Goal: Task Accomplishment & Management: Manage account settings

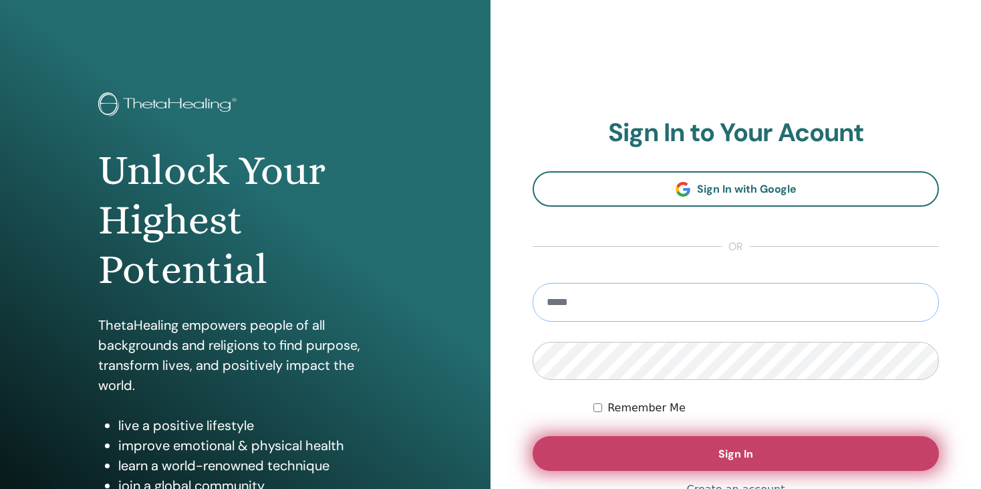
type input "**********"
click at [767, 462] on button "Sign In" at bounding box center [736, 453] width 406 height 35
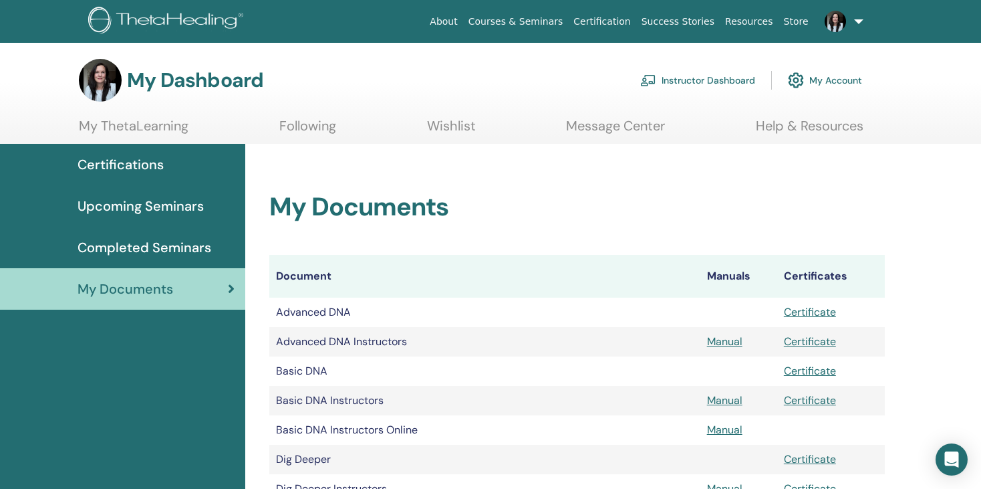
click at [829, 20] on img at bounding box center [835, 21] width 21 height 21
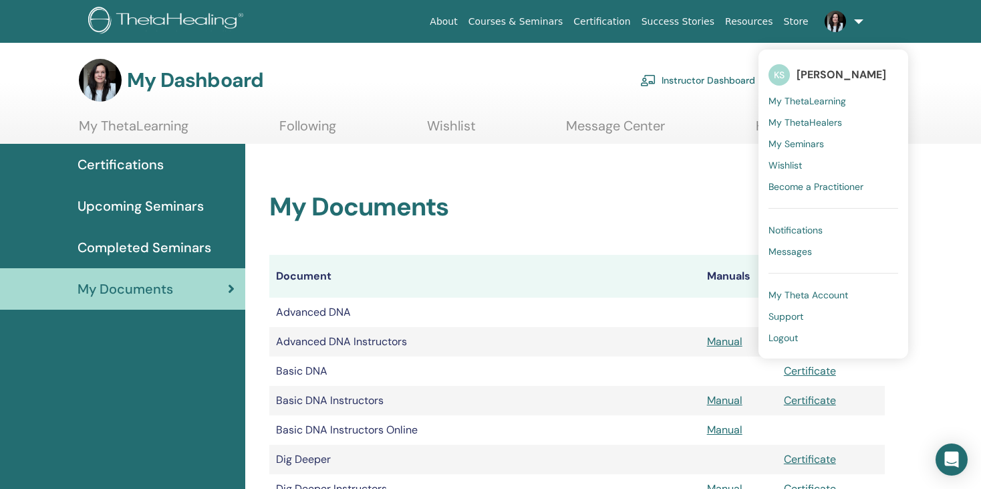
click at [802, 142] on span "My Seminars" at bounding box center [796, 144] width 55 height 12
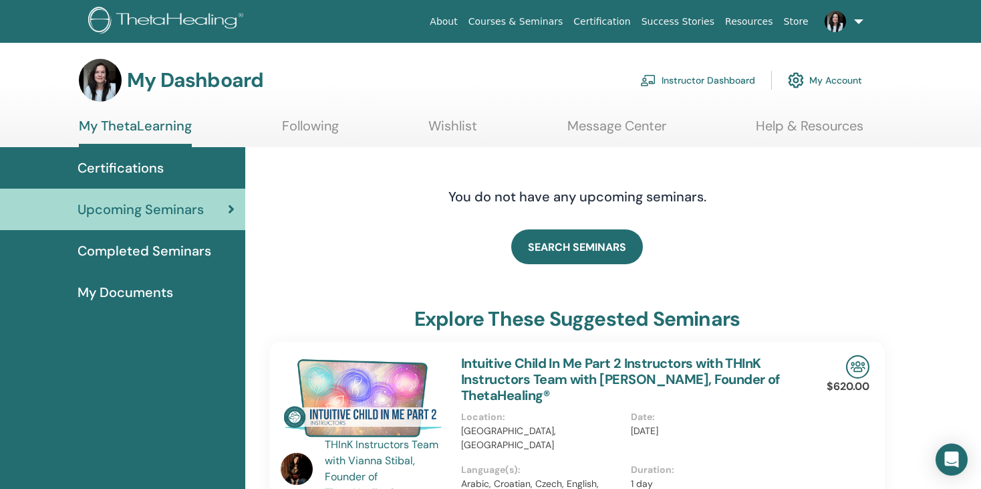
click at [739, 75] on link "Instructor Dashboard" at bounding box center [697, 80] width 115 height 29
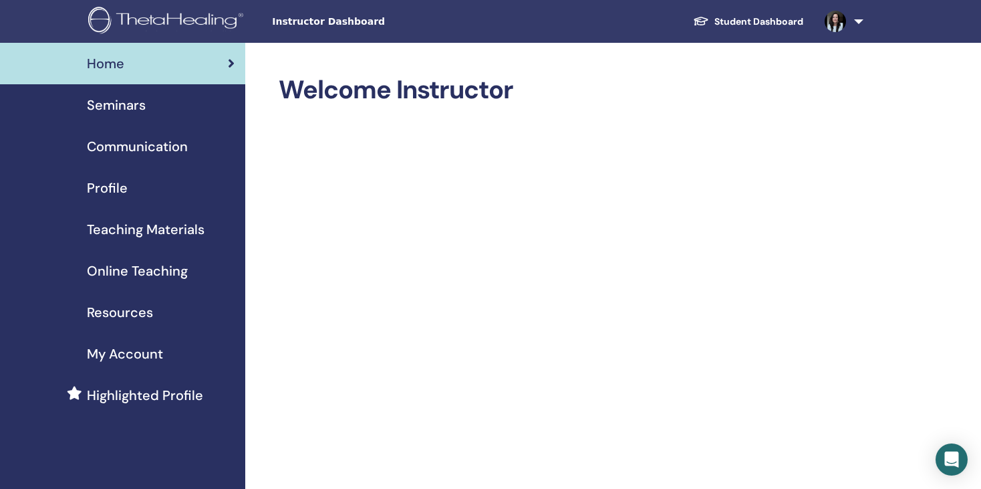
click at [120, 99] on span "Seminars" at bounding box center [116, 105] width 59 height 20
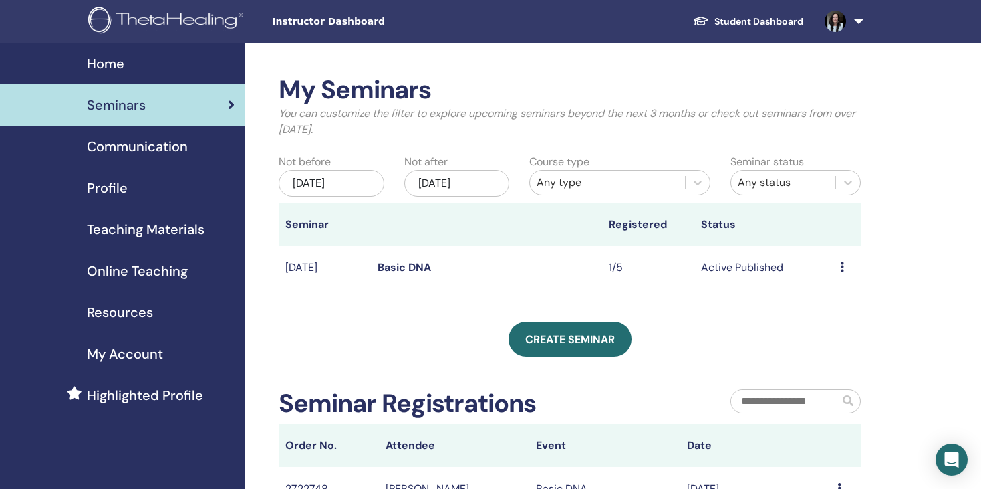
click at [410, 271] on link "Basic DNA" at bounding box center [404, 267] width 53 height 14
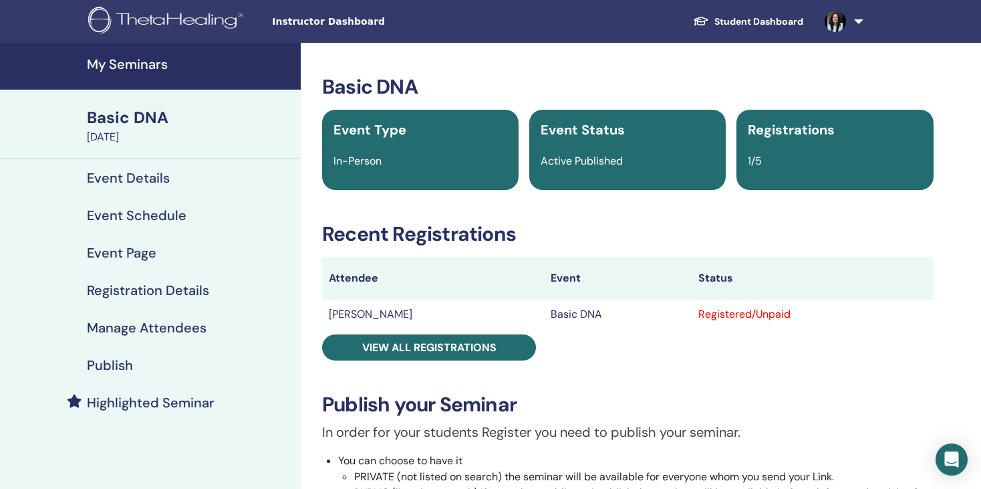
click at [739, 326] on td "Registered/Unpaid" at bounding box center [812, 313] width 241 height 29
click at [379, 318] on td "[PERSON_NAME]" at bounding box center [433, 313] width 222 height 29
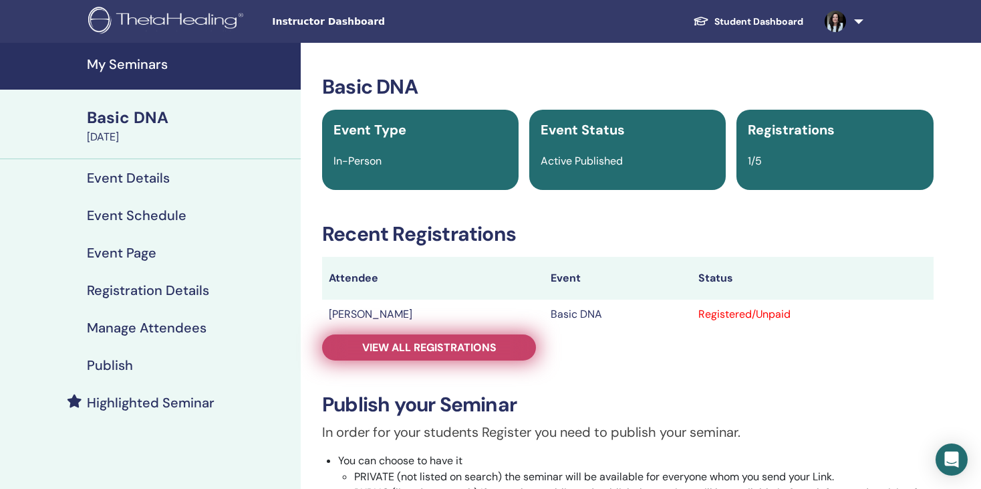
click at [403, 348] on span "View all registrations" at bounding box center [429, 347] width 134 height 14
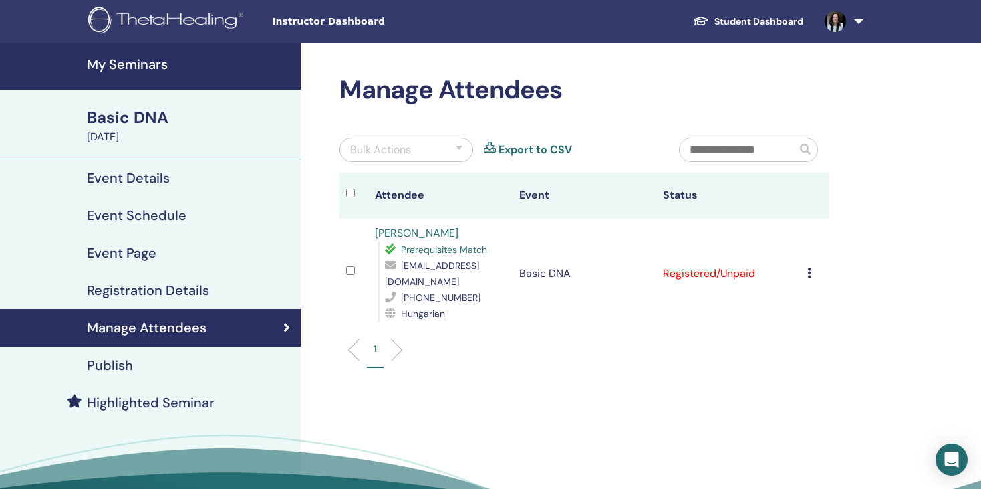
click at [809, 275] on icon at bounding box center [809, 272] width 4 height 11
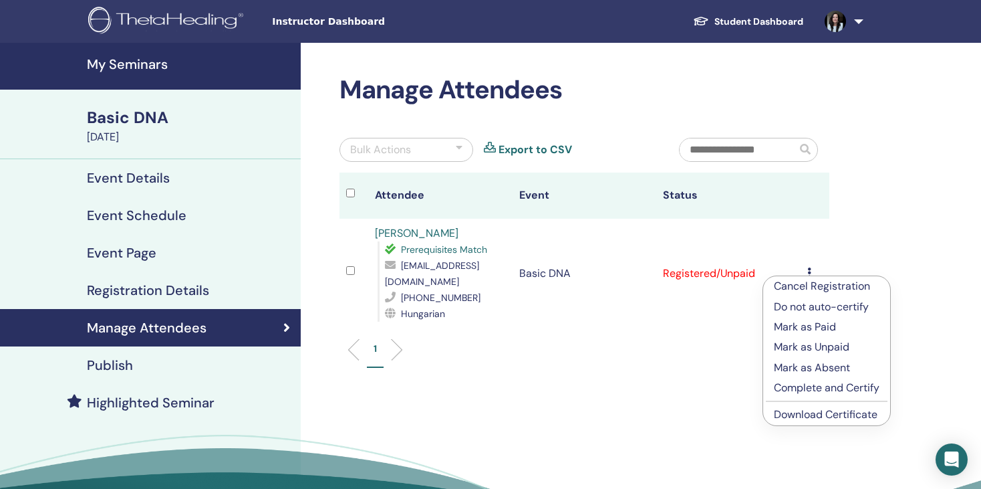
click at [801, 326] on p "Mark as Paid" at bounding box center [827, 327] width 106 height 16
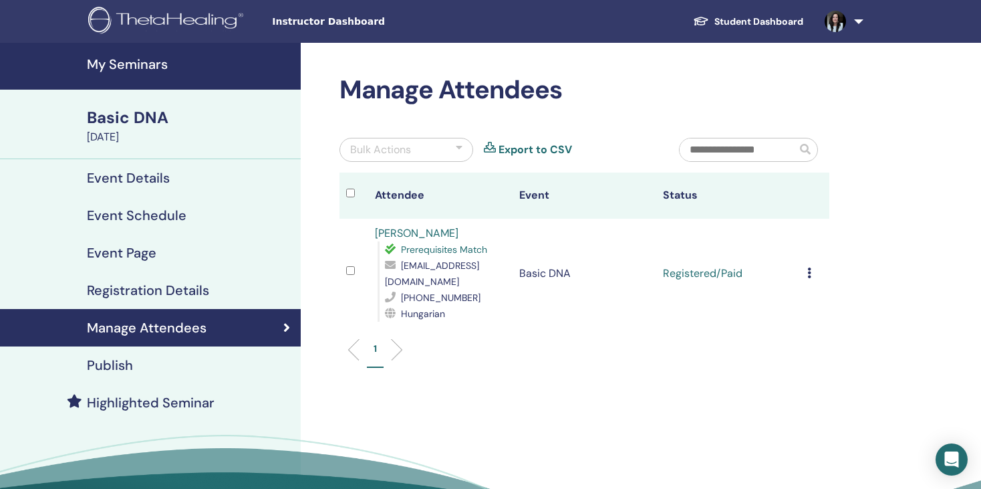
click at [114, 180] on h4 "Event Details" at bounding box center [128, 178] width 83 height 16
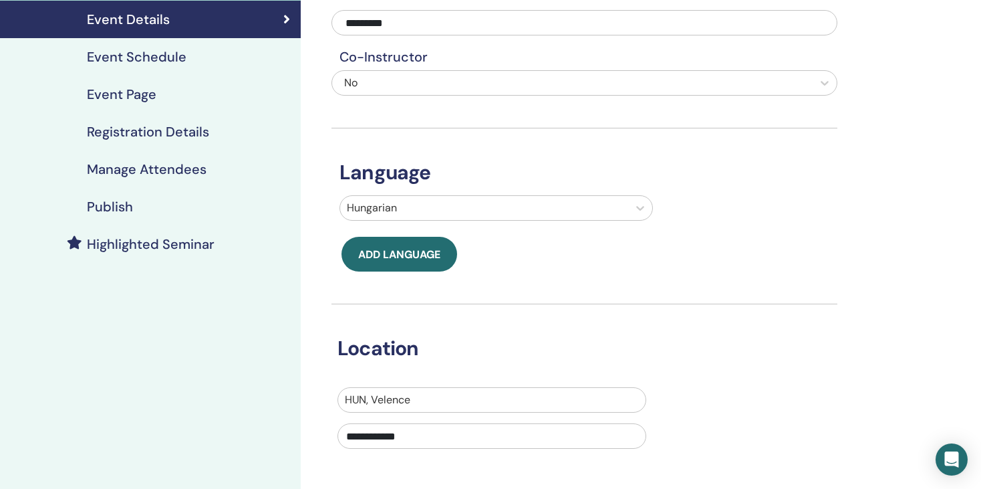
scroll to position [160, 0]
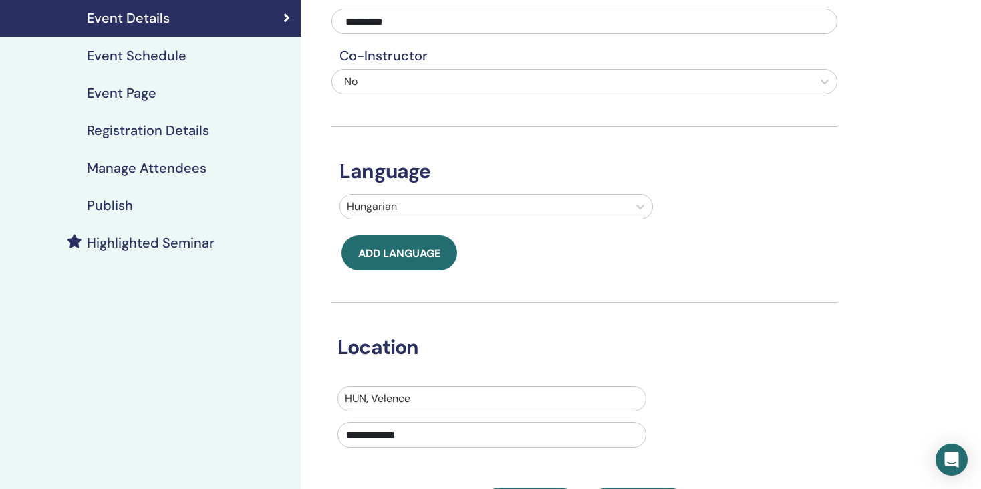
click at [111, 92] on h4 "Event Page" at bounding box center [122, 93] width 70 height 16
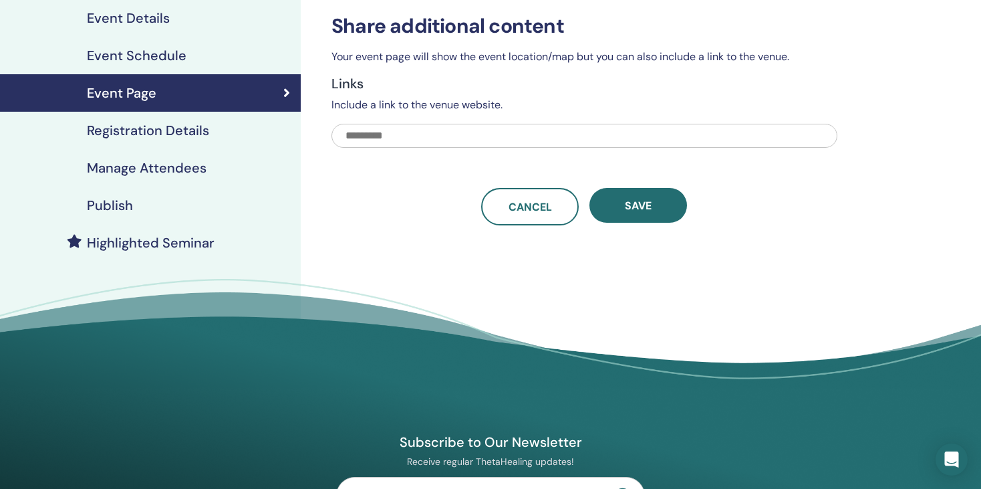
click at [145, 55] on h4 "Event Schedule" at bounding box center [137, 55] width 100 height 16
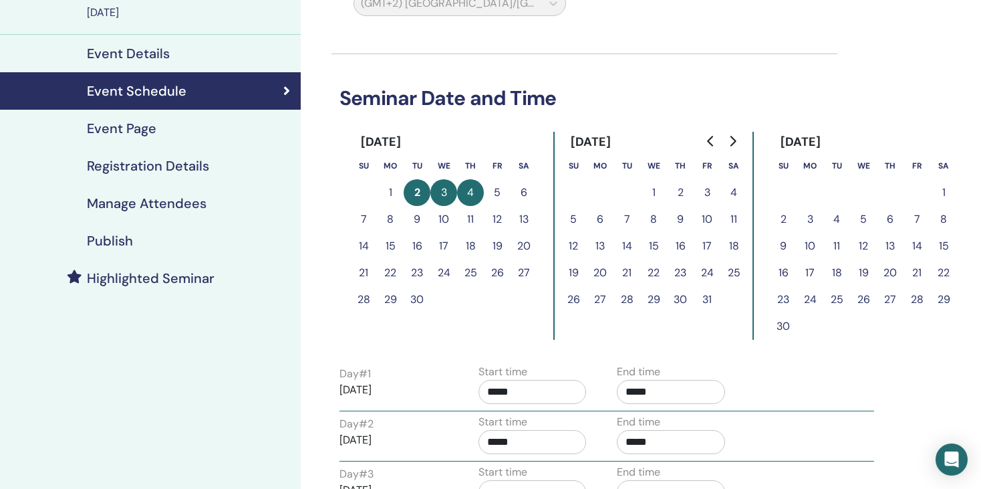
scroll to position [132, 0]
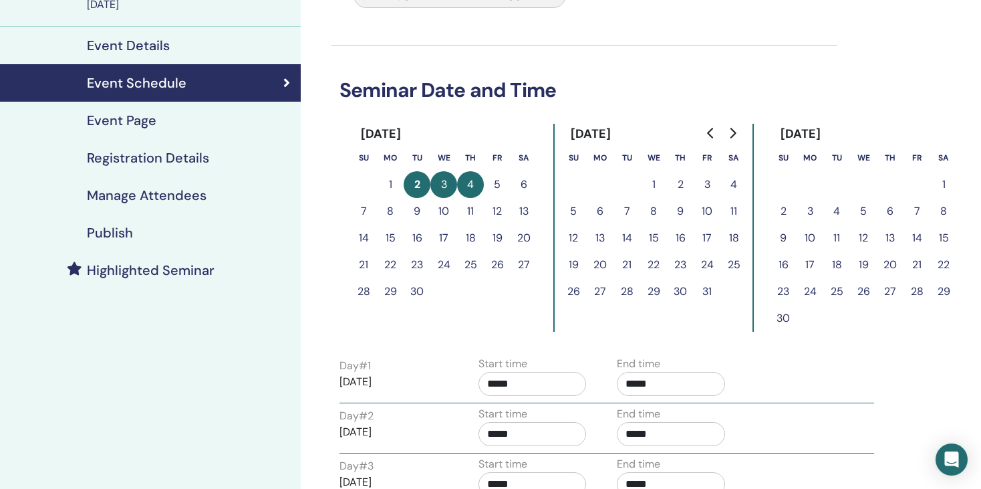
click at [182, 150] on h4 "Registration Details" at bounding box center [148, 158] width 122 height 16
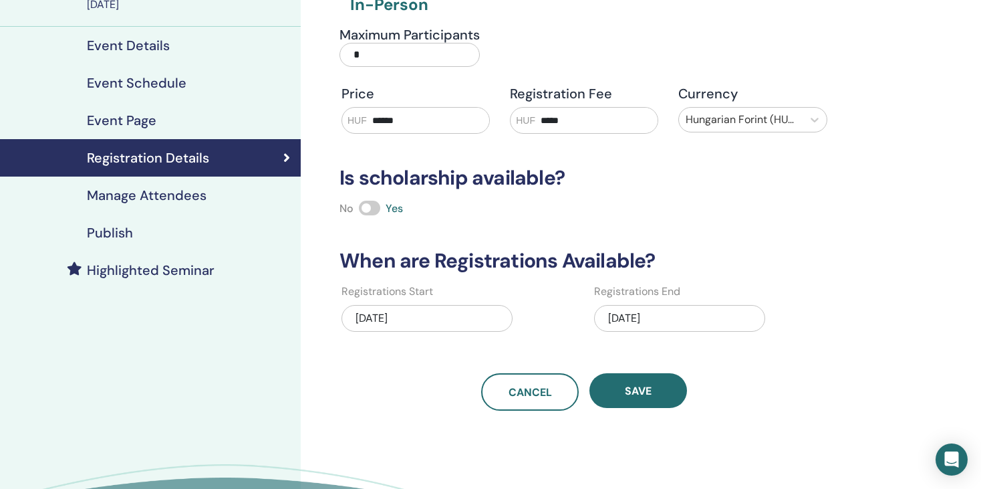
click at [671, 320] on div "[DATE]" at bounding box center [679, 318] width 171 height 27
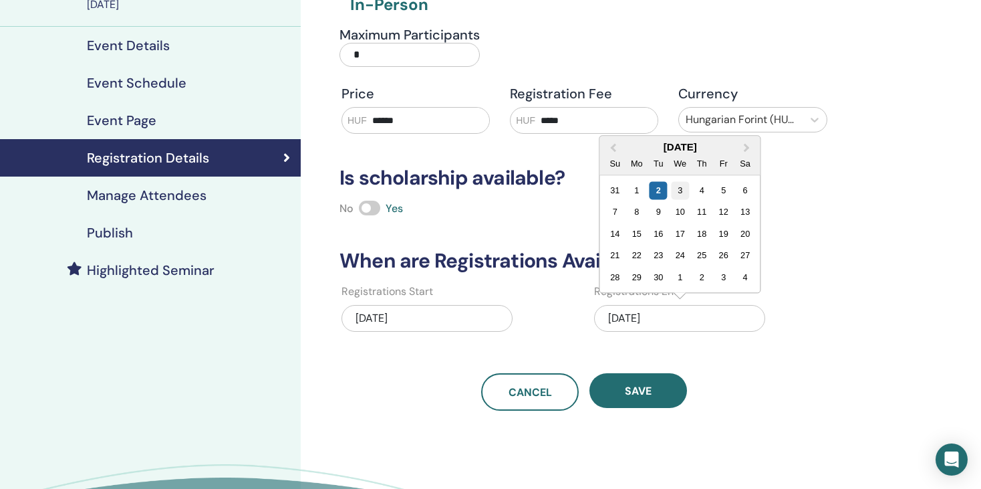
click at [682, 184] on div "3" at bounding box center [680, 190] width 18 height 18
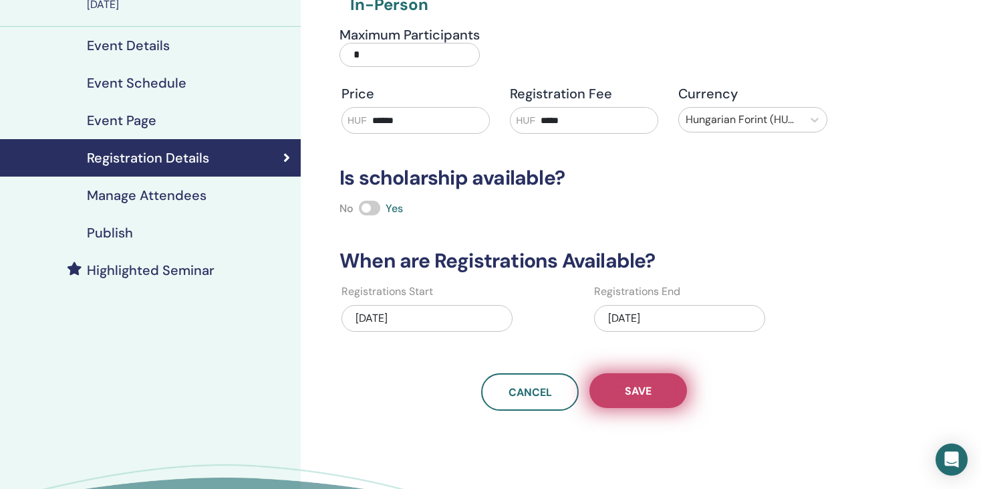
click at [658, 392] on button "Save" at bounding box center [639, 390] width 98 height 35
click at [636, 389] on span "Save" at bounding box center [638, 391] width 27 height 14
